Goal: Book appointment/travel/reservation

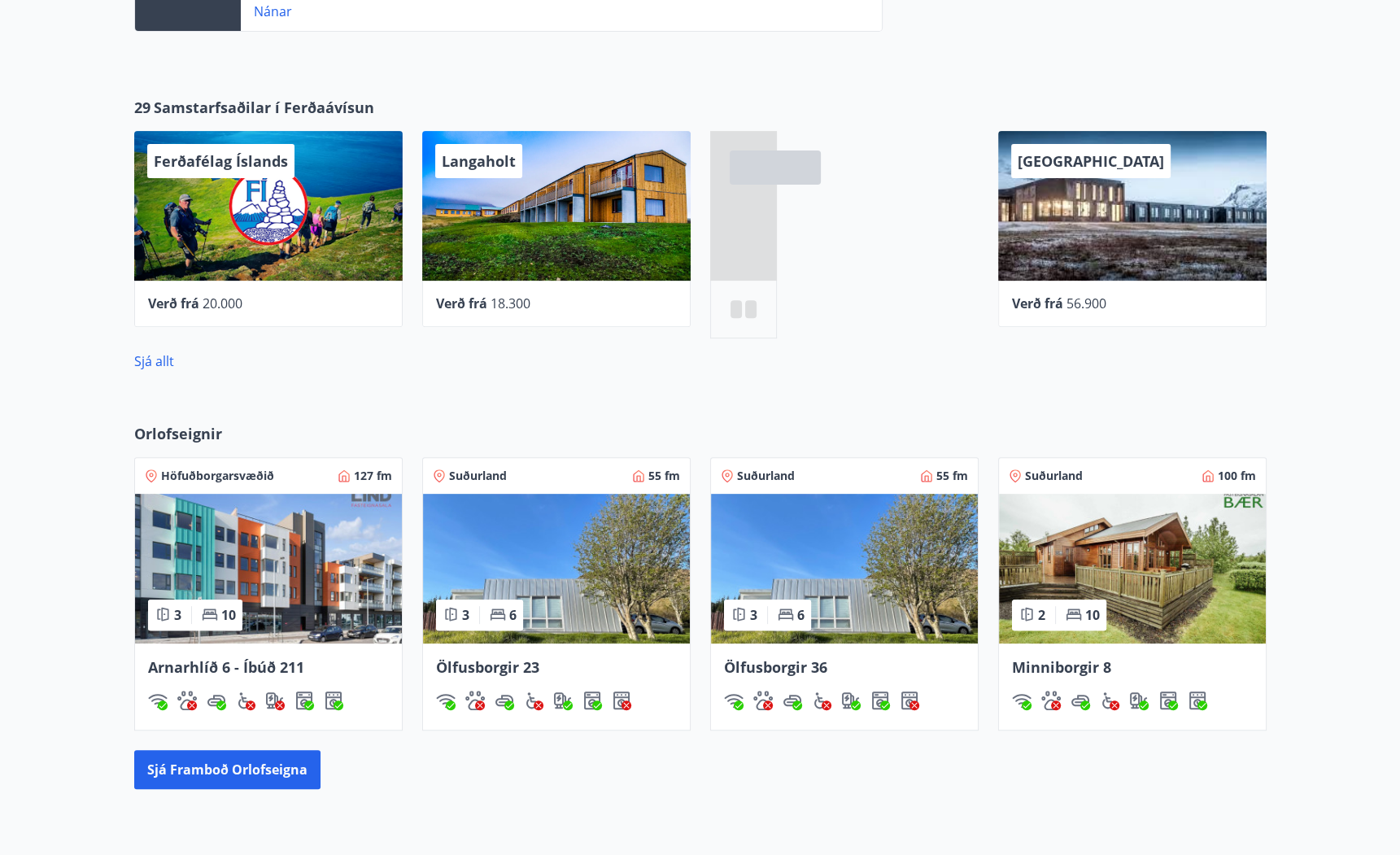
scroll to position [742, 0]
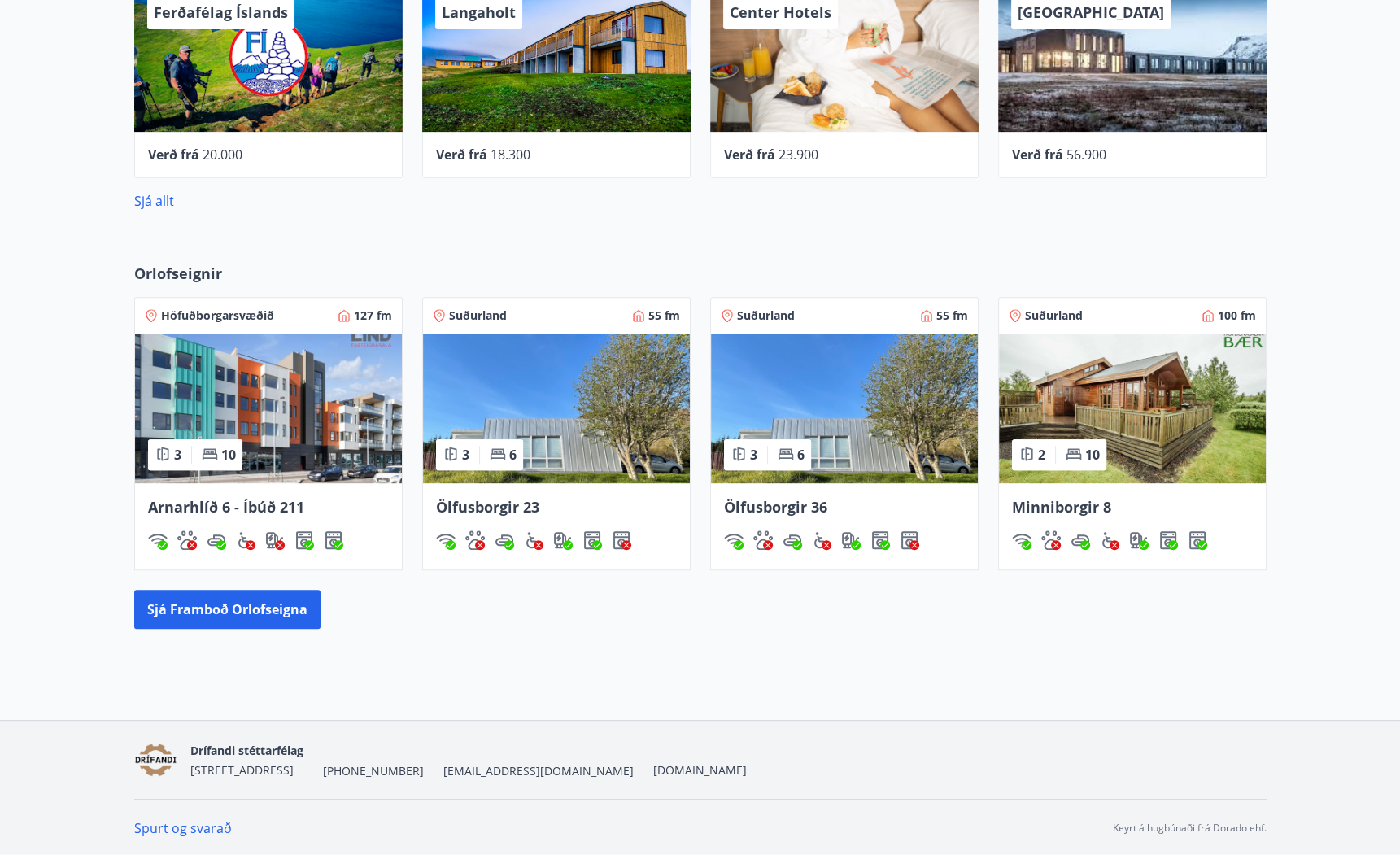
click at [1103, 396] on img at bounding box center [1132, 409] width 266 height 150
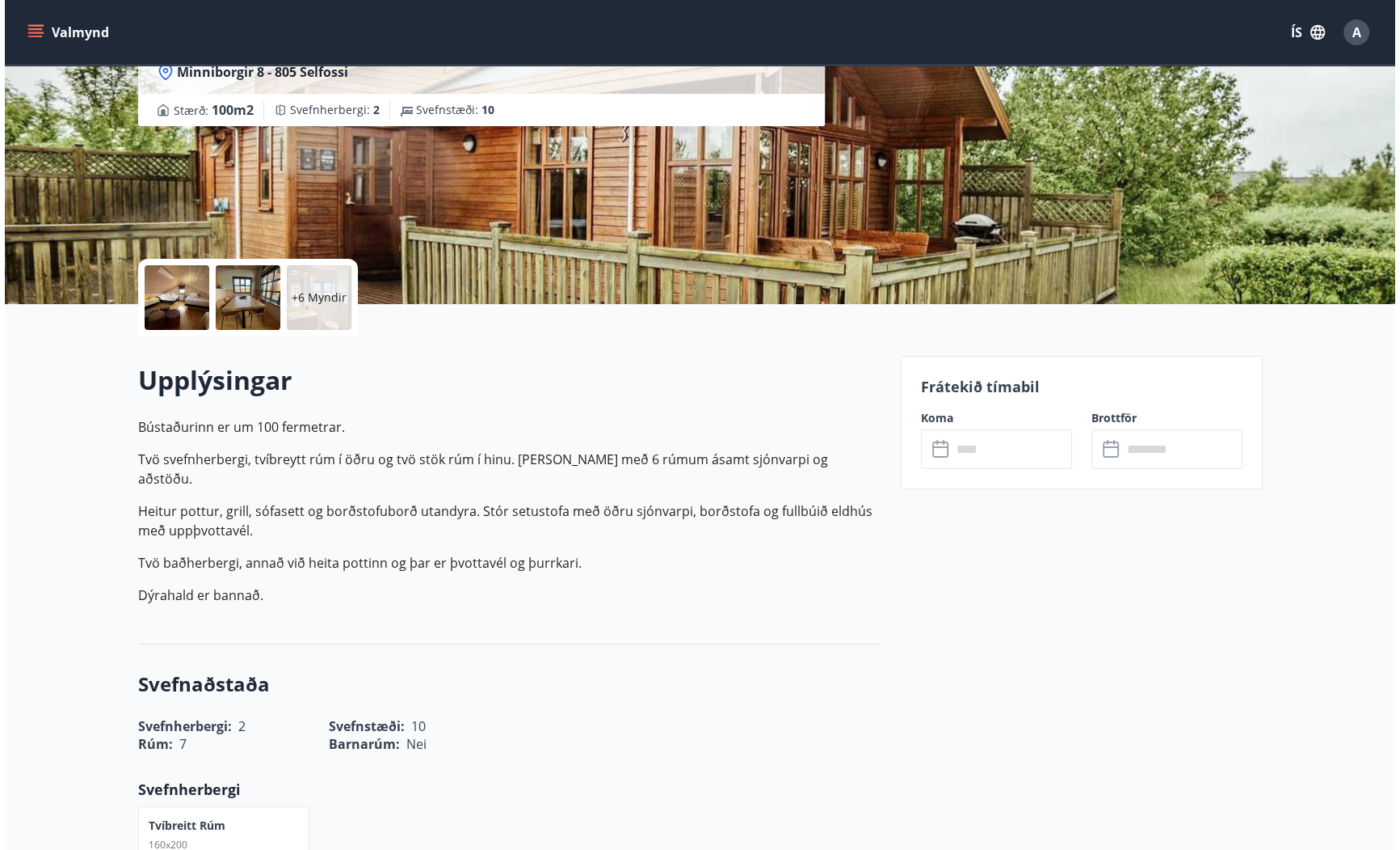
scroll to position [194, 0]
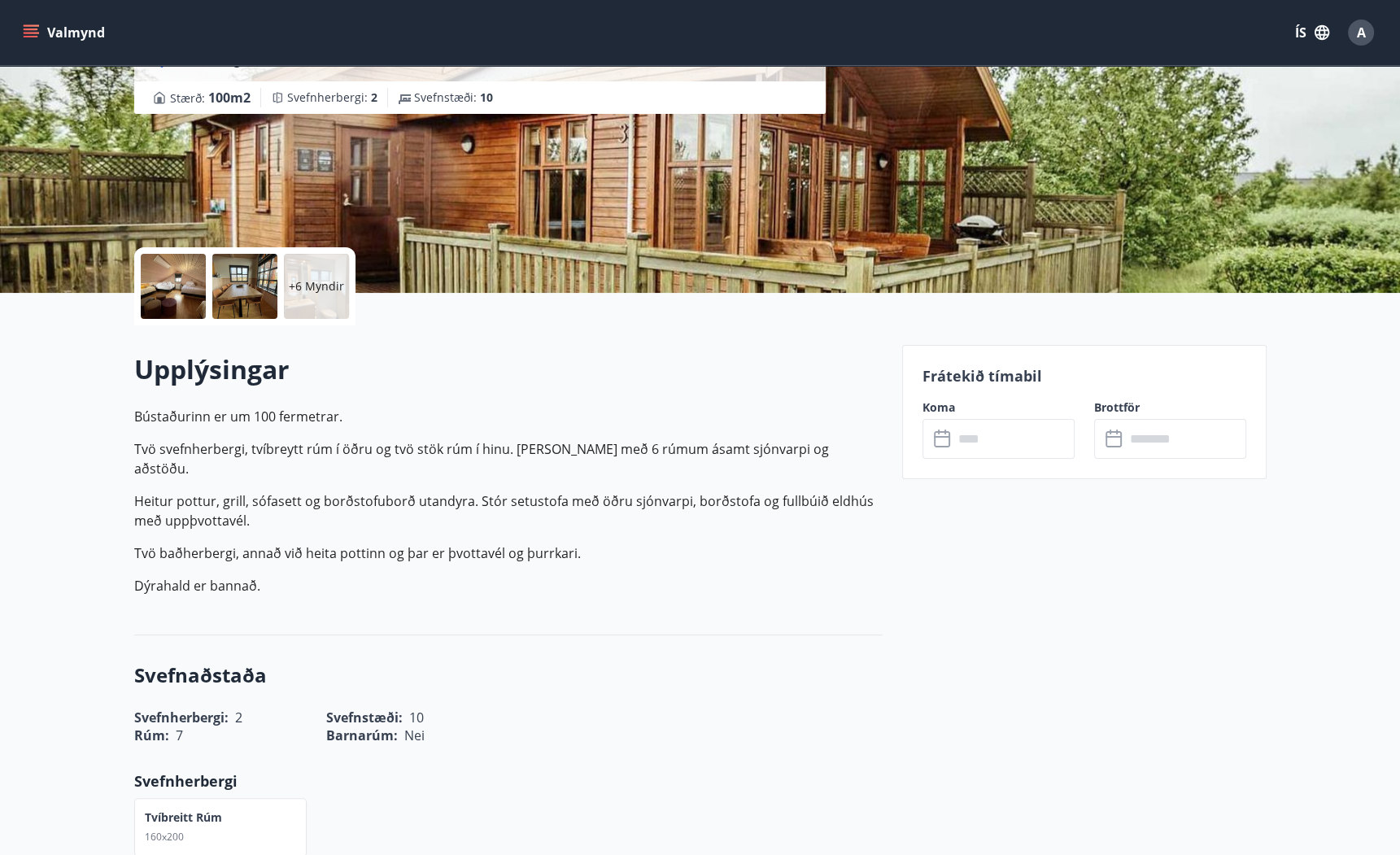
click at [322, 286] on p "+6 Myndir" at bounding box center [316, 286] width 55 height 16
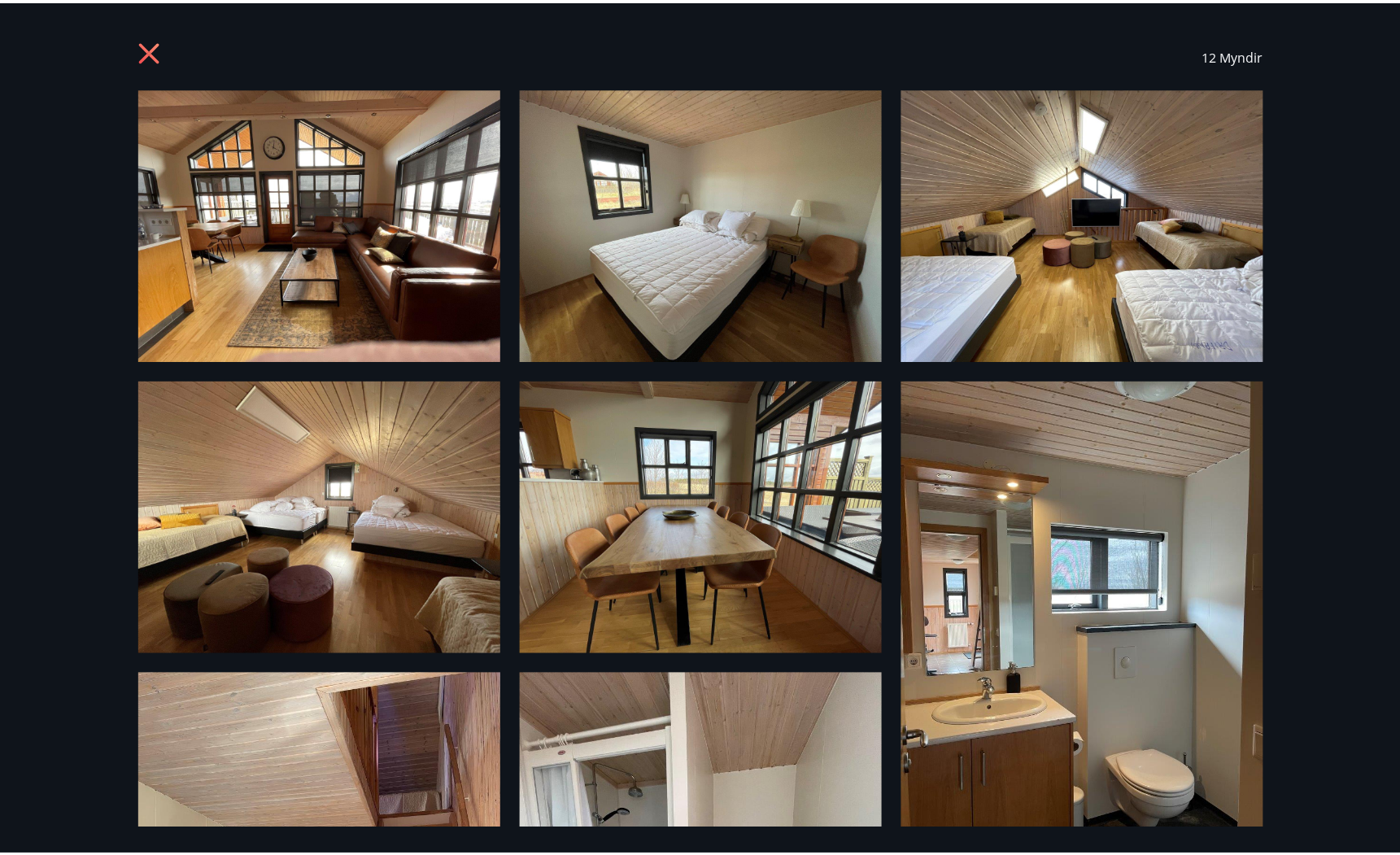
scroll to position [0, 0]
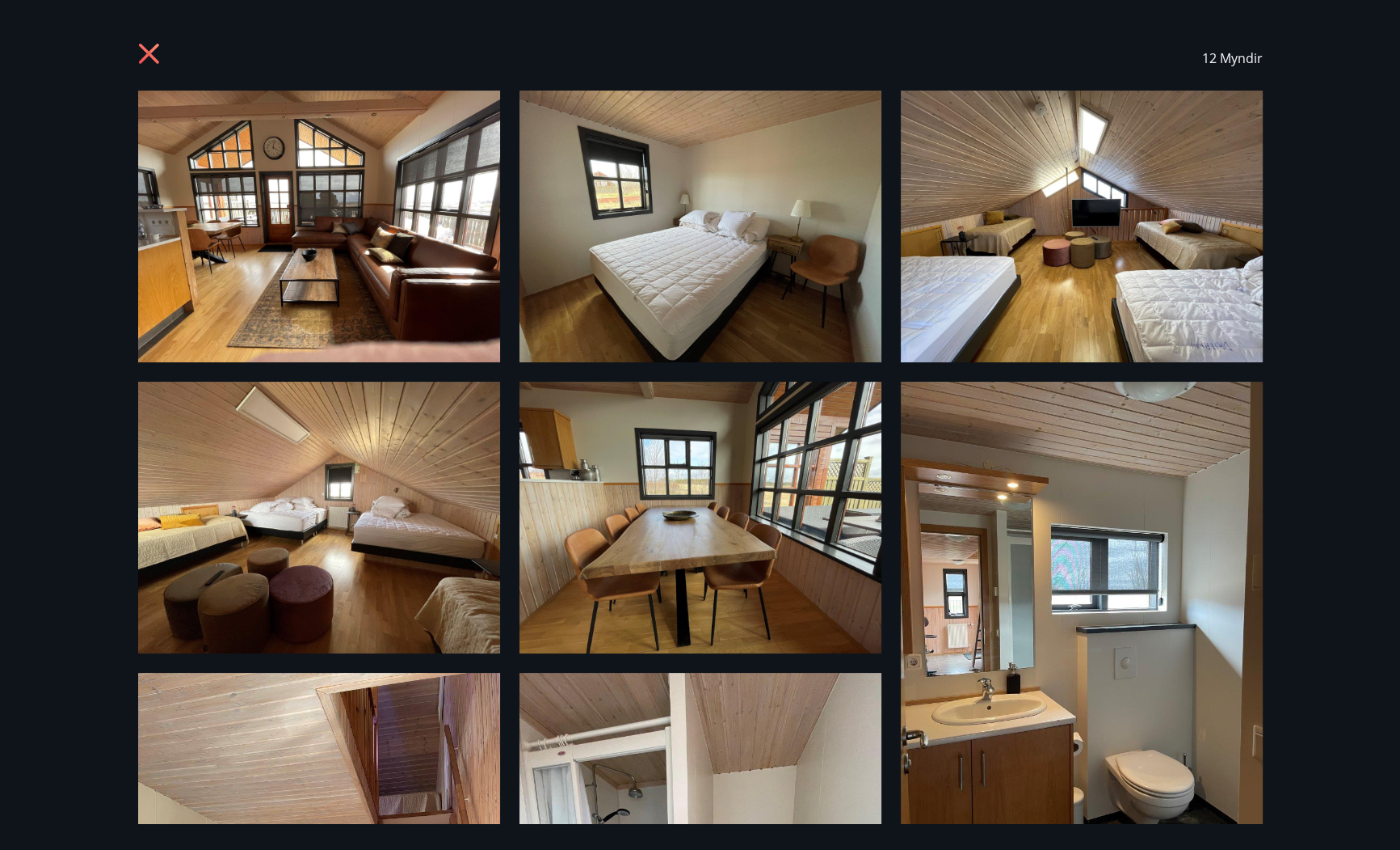
click at [374, 286] on img at bounding box center [319, 226] width 362 height 271
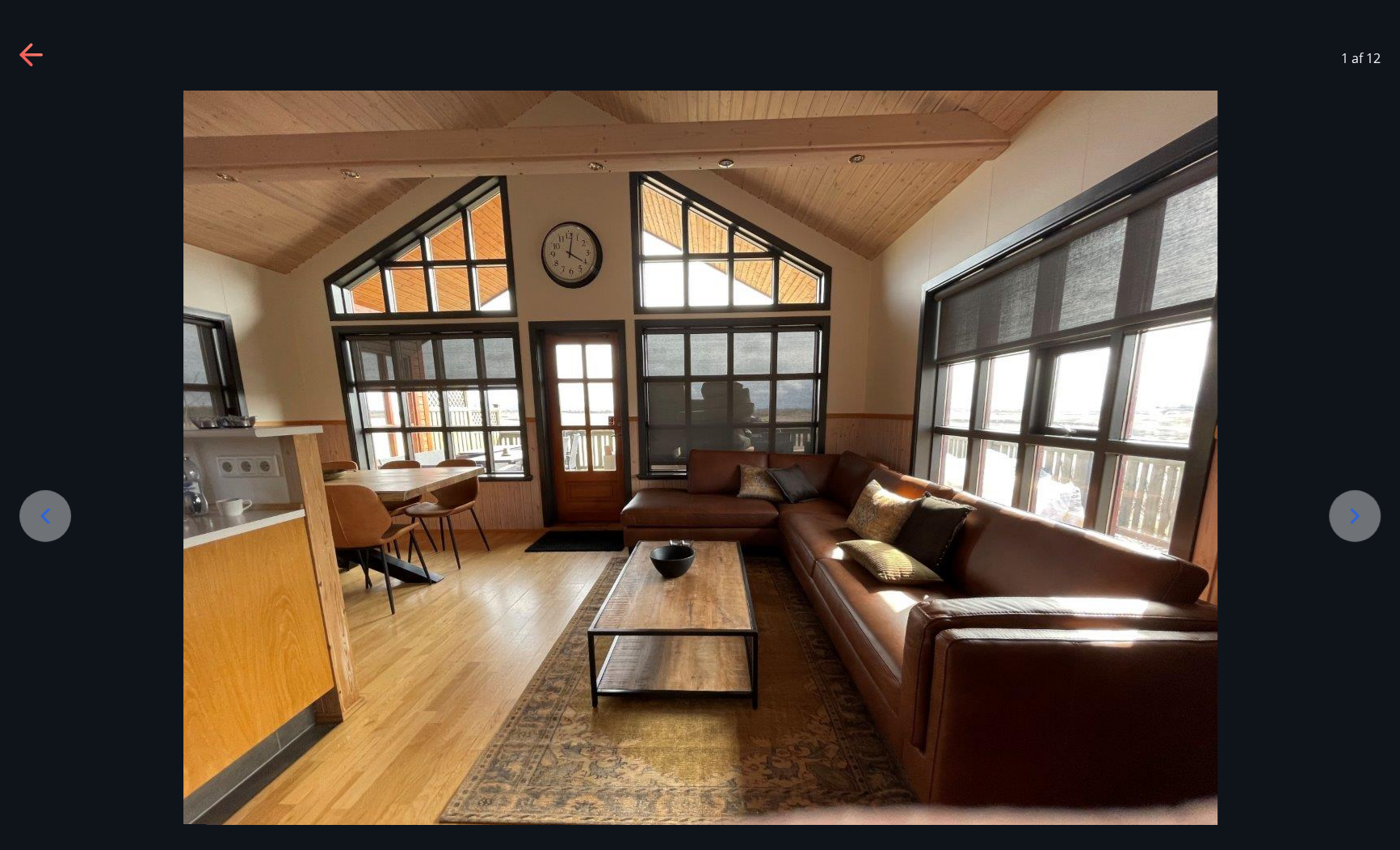
click at [31, 62] on icon at bounding box center [33, 56] width 26 height 26
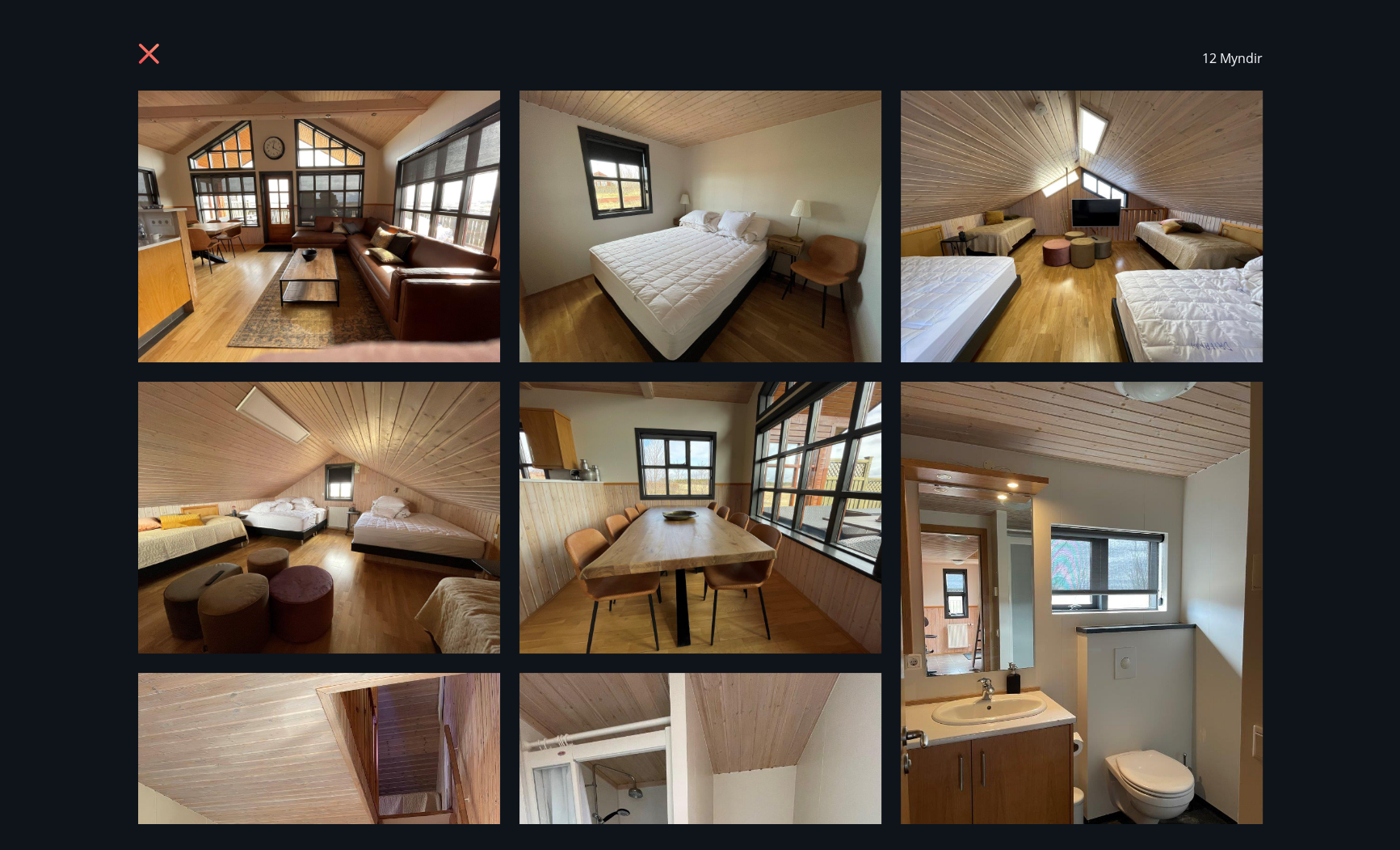
click at [151, 50] on icon at bounding box center [148, 54] width 20 height 21
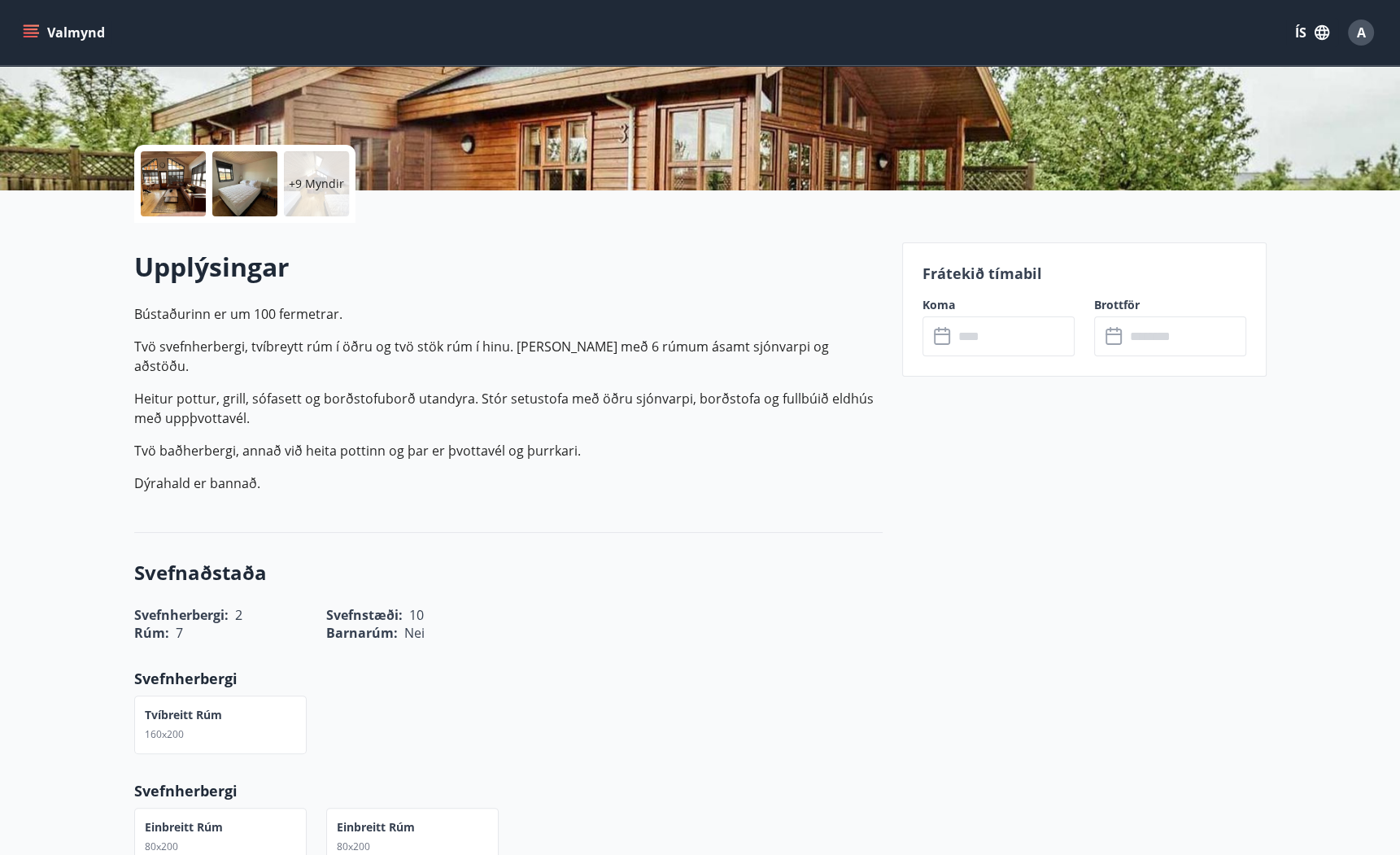
scroll to position [325, 0]
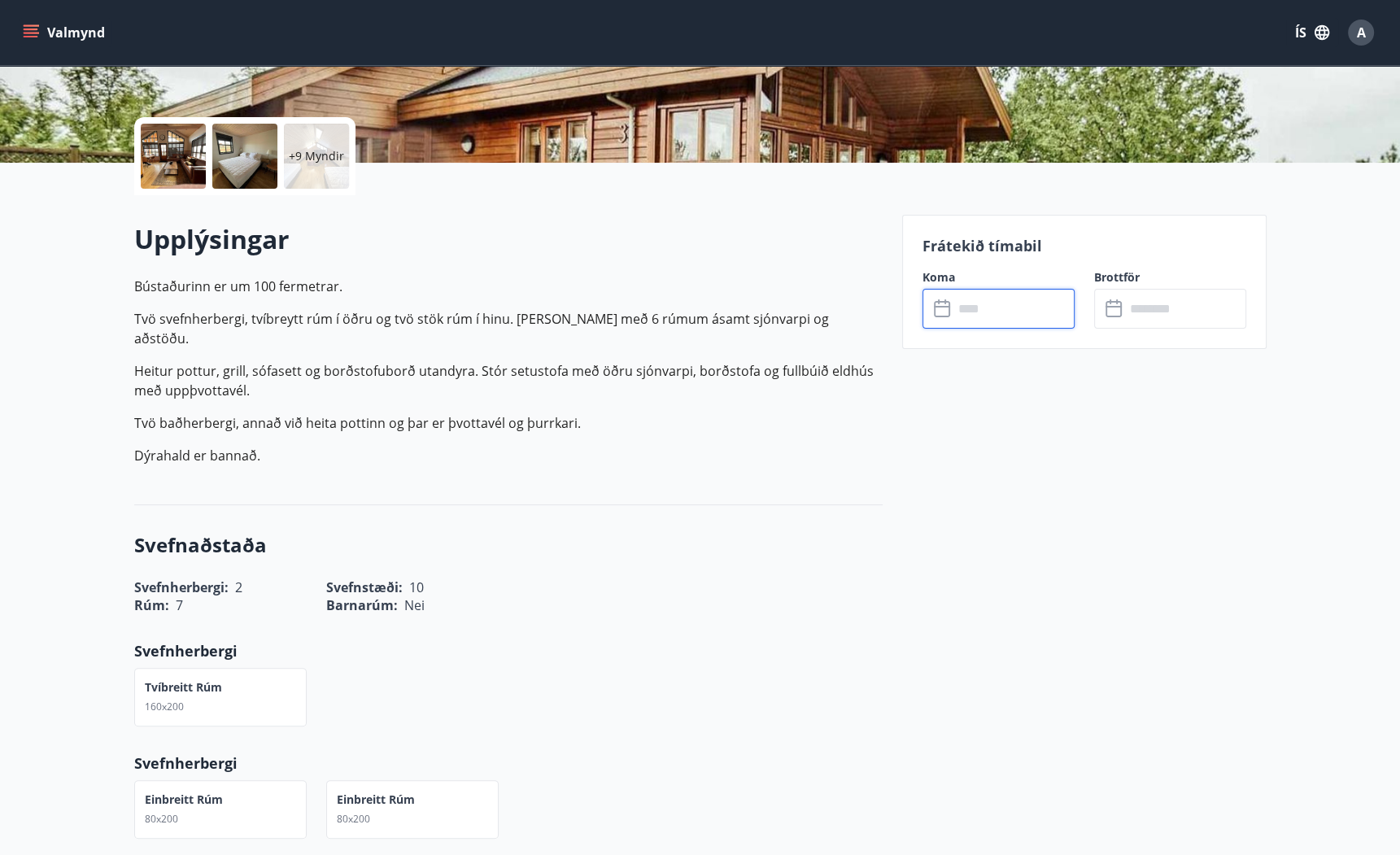
click at [1011, 322] on input "text" at bounding box center [1014, 308] width 121 height 40
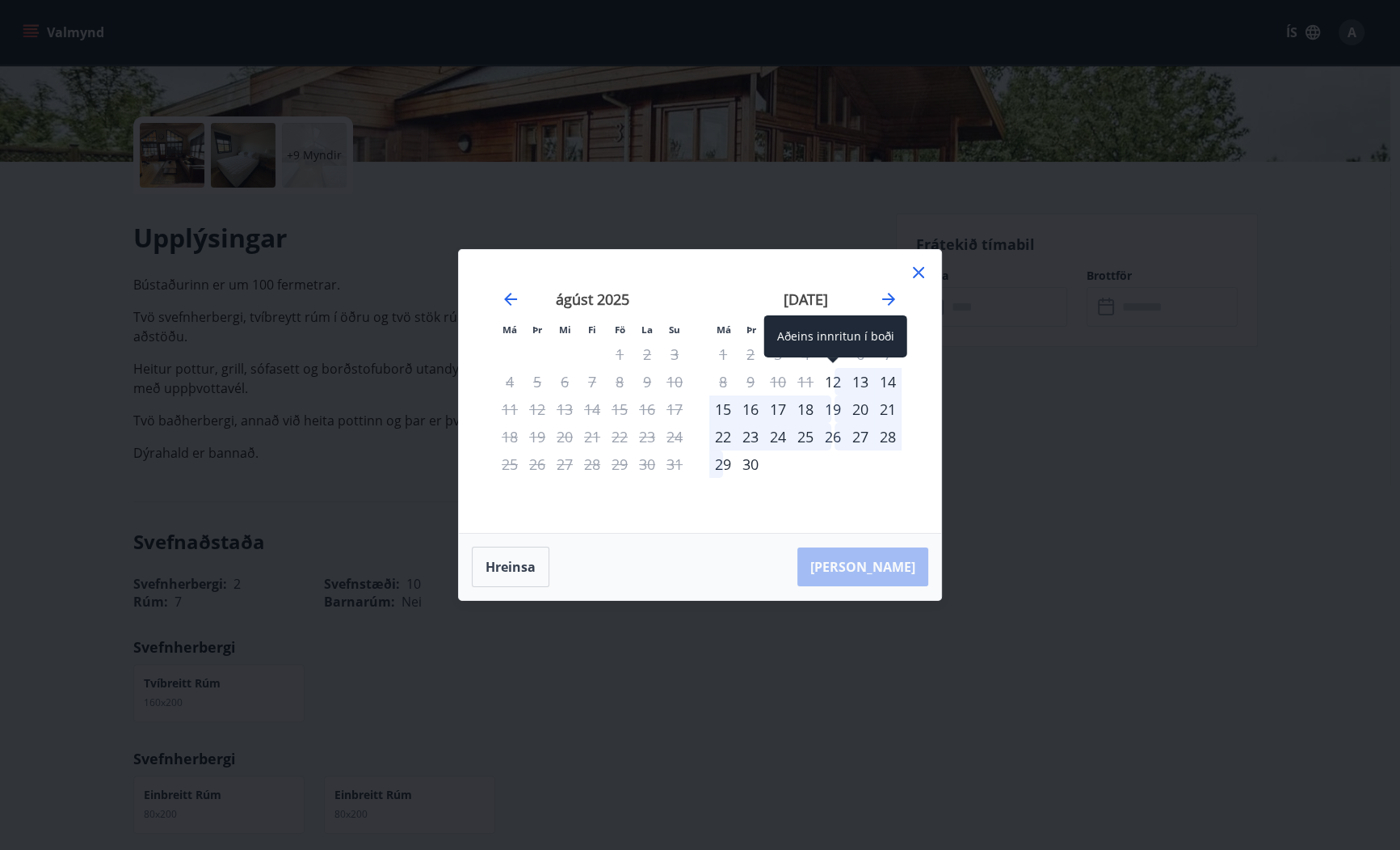
click at [830, 376] on div "12" at bounding box center [833, 381] width 27 height 27
click at [834, 404] on div "19" at bounding box center [833, 408] width 27 height 27
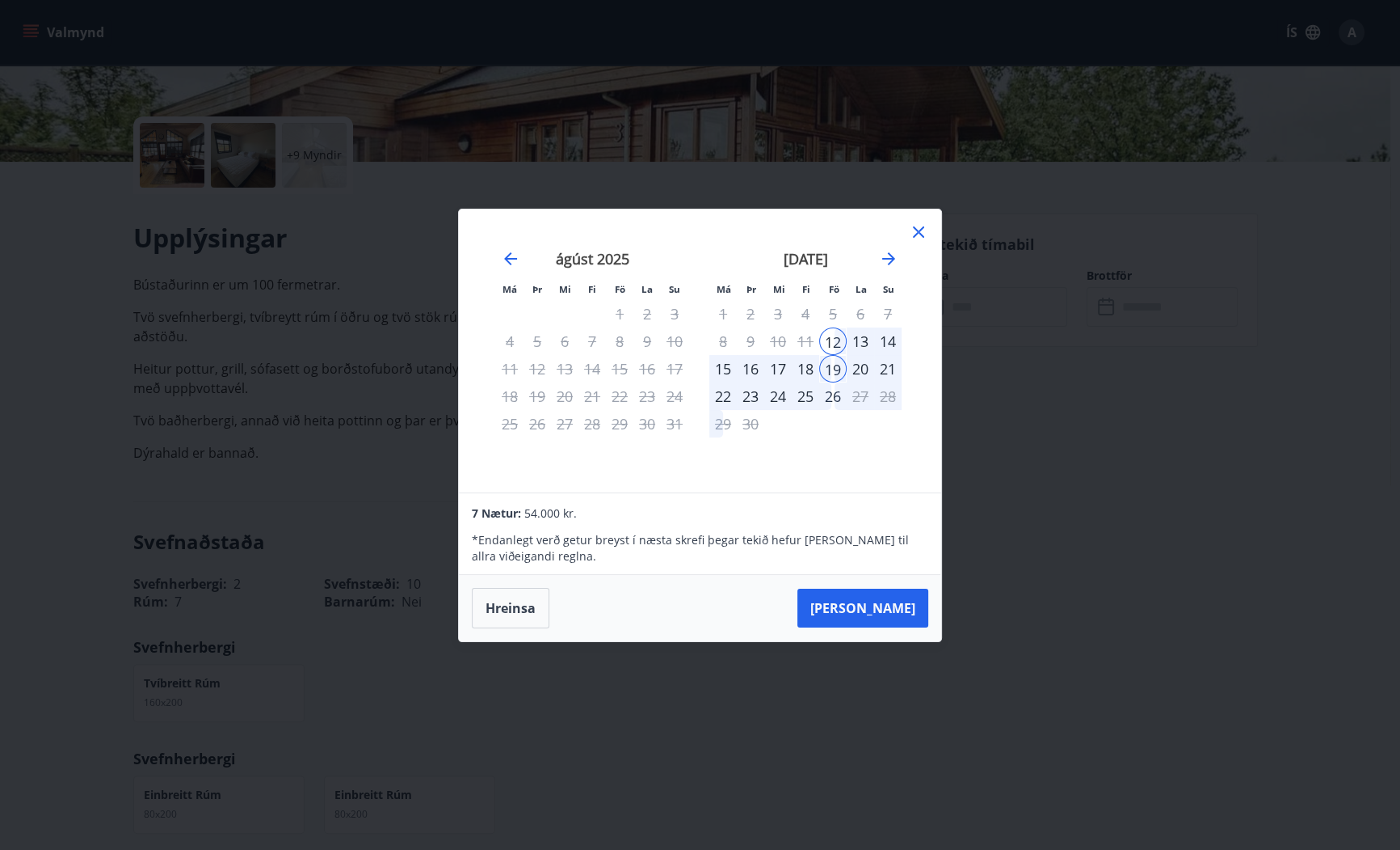
click at [919, 226] on icon at bounding box center [918, 232] width 20 height 20
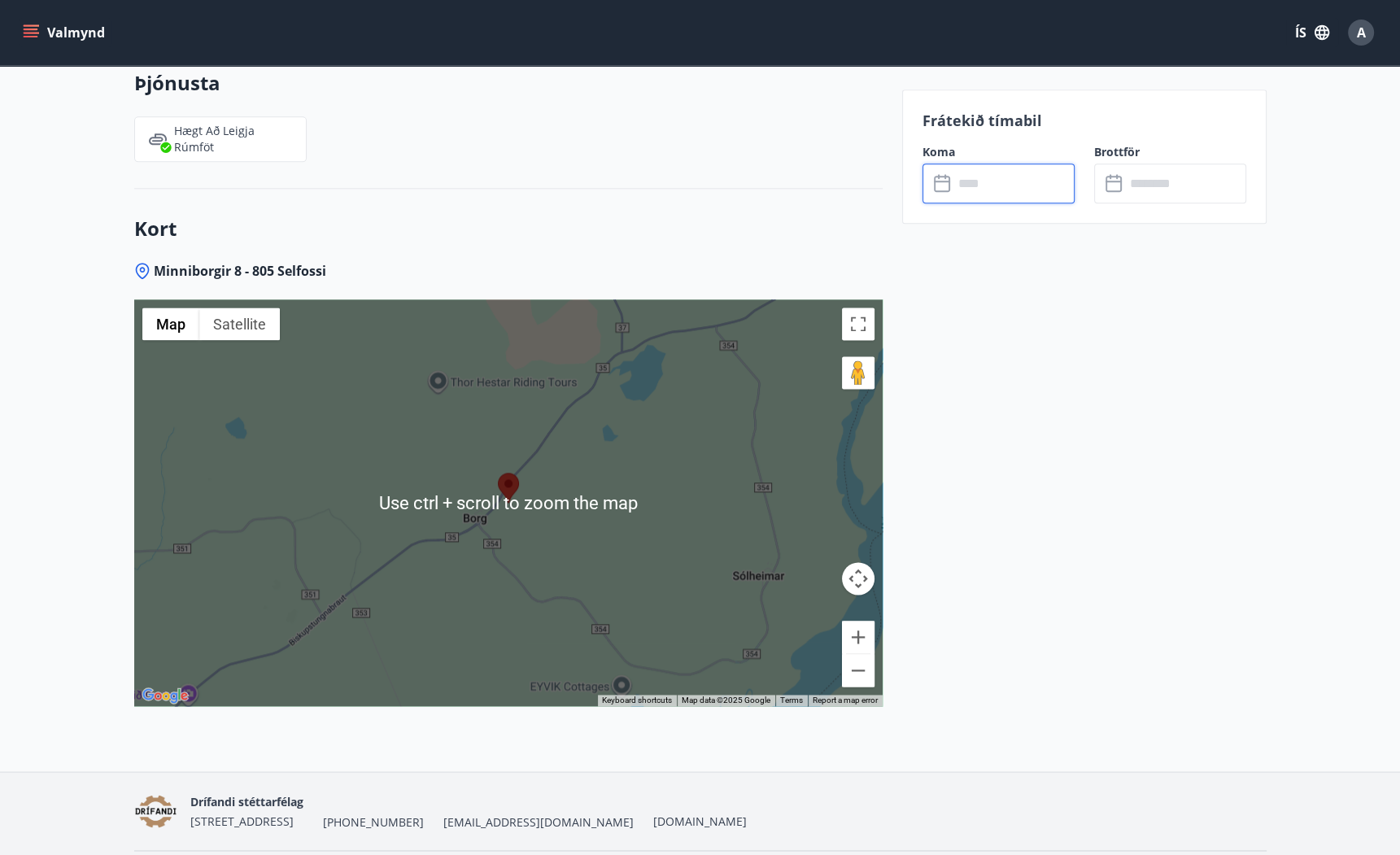
scroll to position [2306, 0]
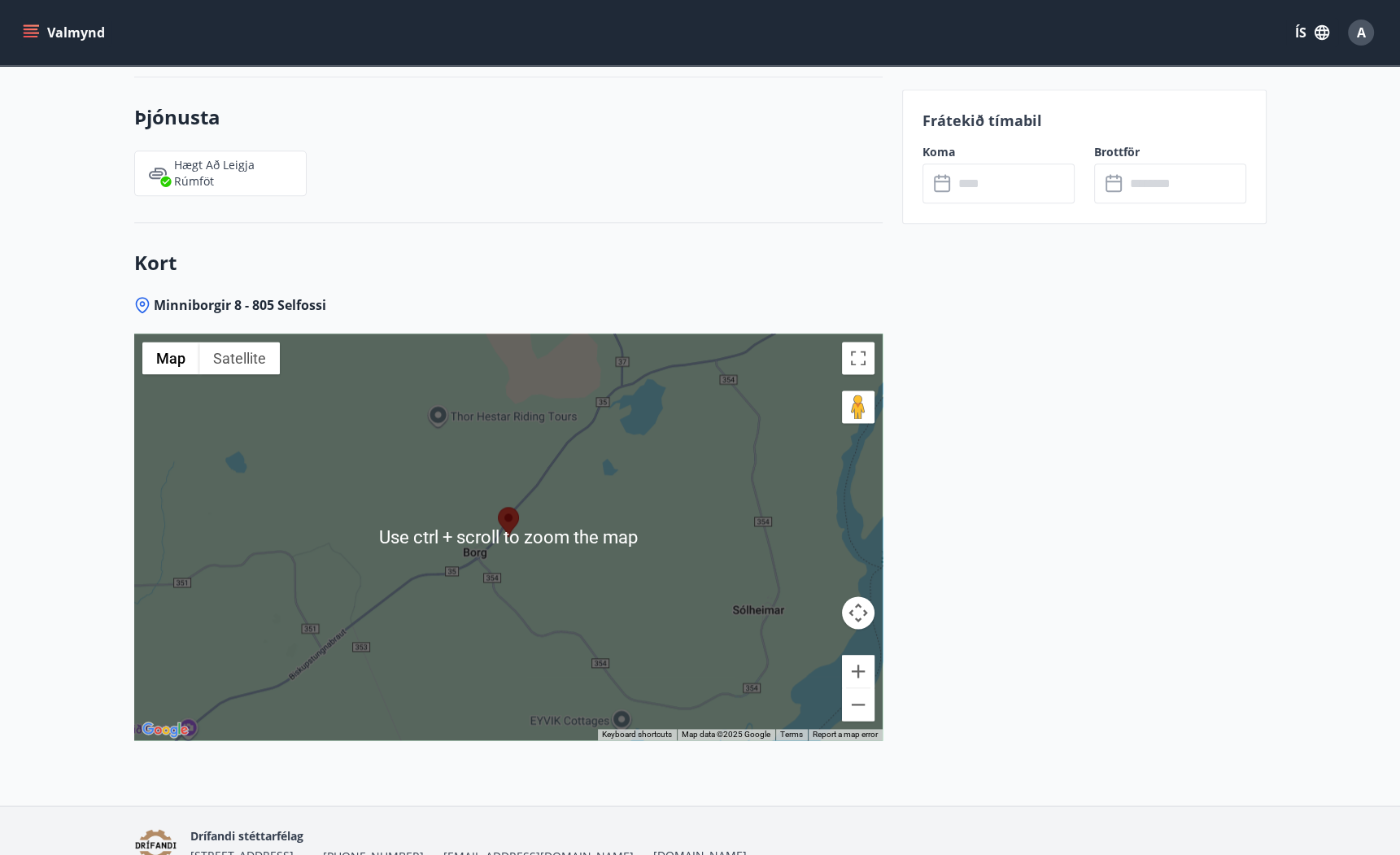
click at [625, 226] on div "Kort Minniborgir 8 - 805 Selfossi ← Move left → Move right ↑ Move up ↓ Move dow…" at bounding box center [508, 514] width 748 height 582
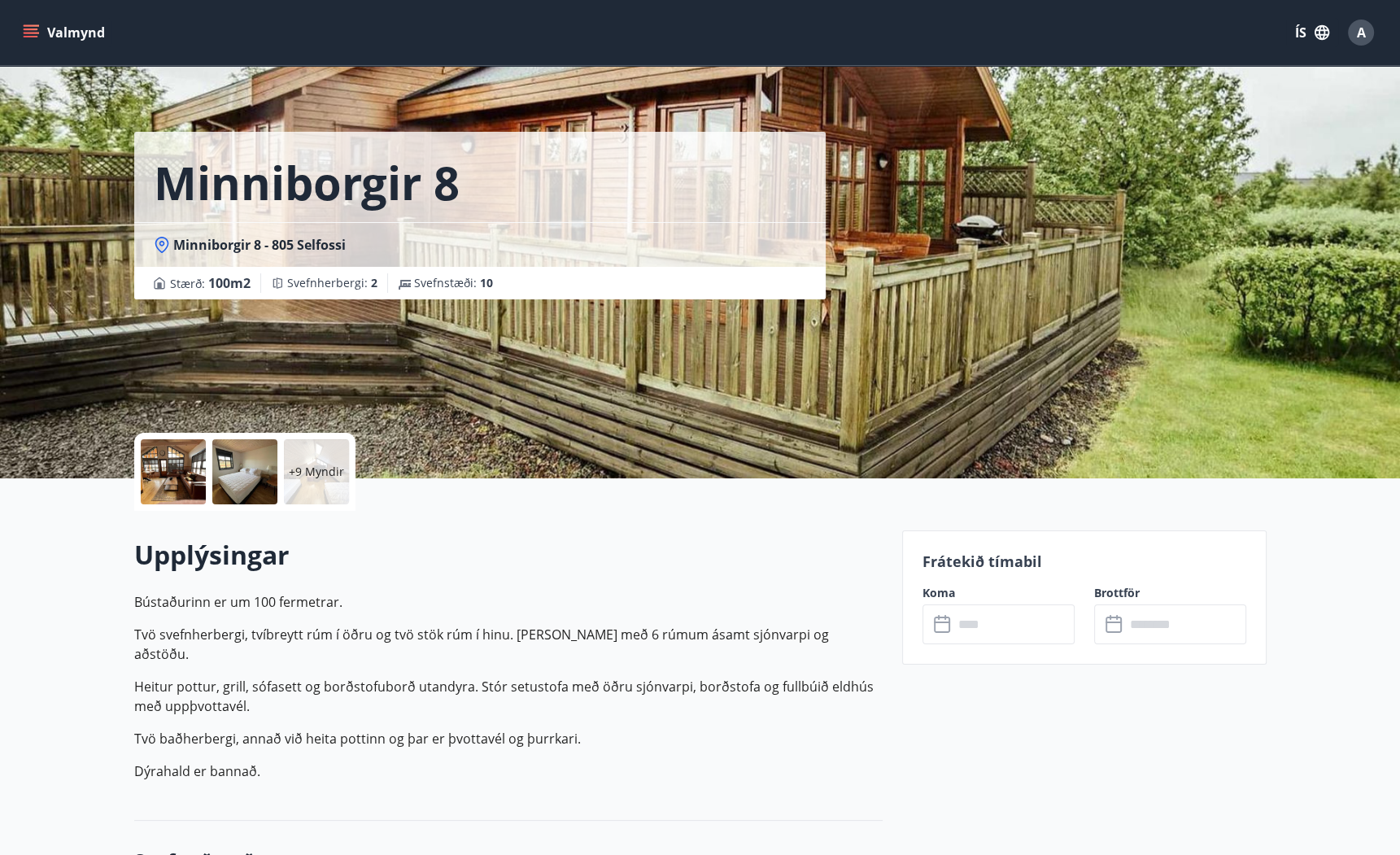
scroll to position [0, 0]
